Goal: Transaction & Acquisition: Purchase product/service

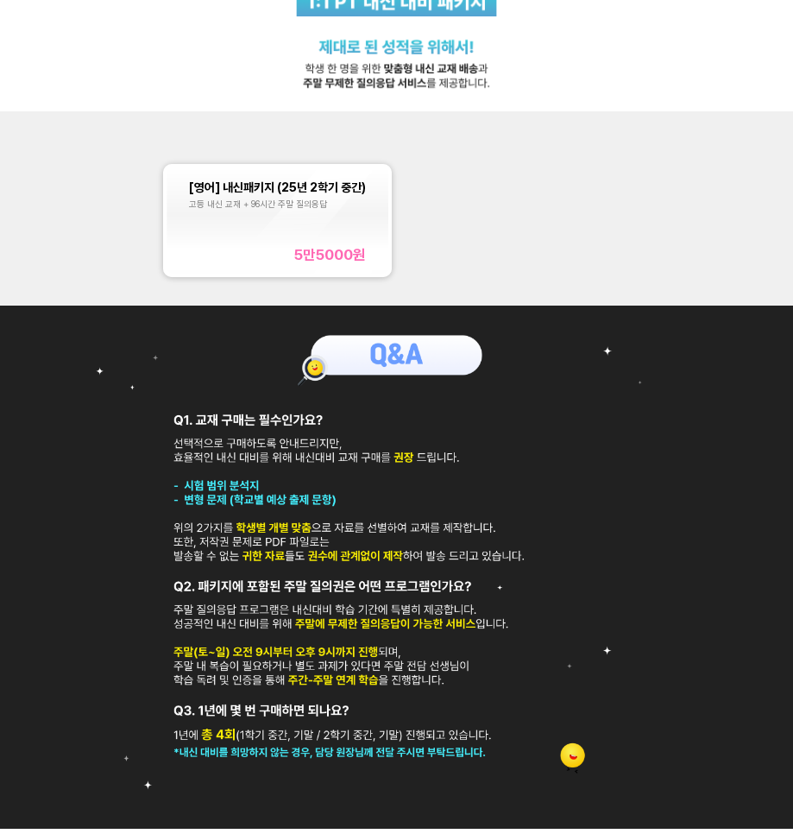
scroll to position [26, 0]
